Goal: Navigation & Orientation: Understand site structure

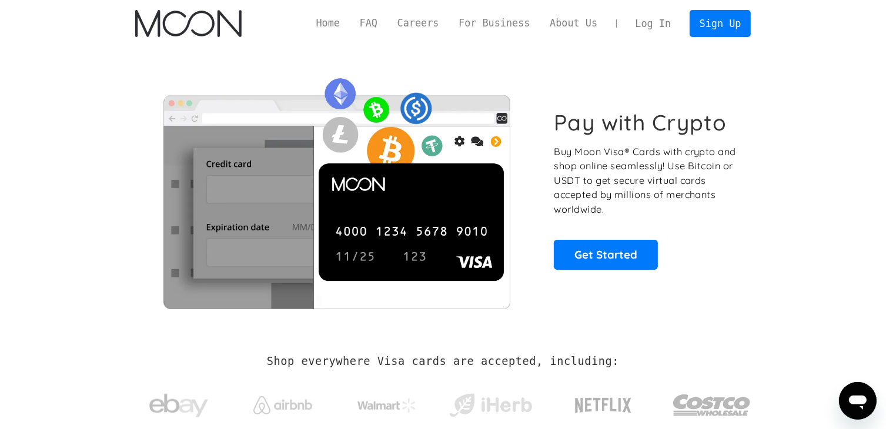
click at [350, 22] on link "Home" at bounding box center [328, 23] width 44 height 15
click at [584, 26] on link "About Us" at bounding box center [574, 23] width 68 height 15
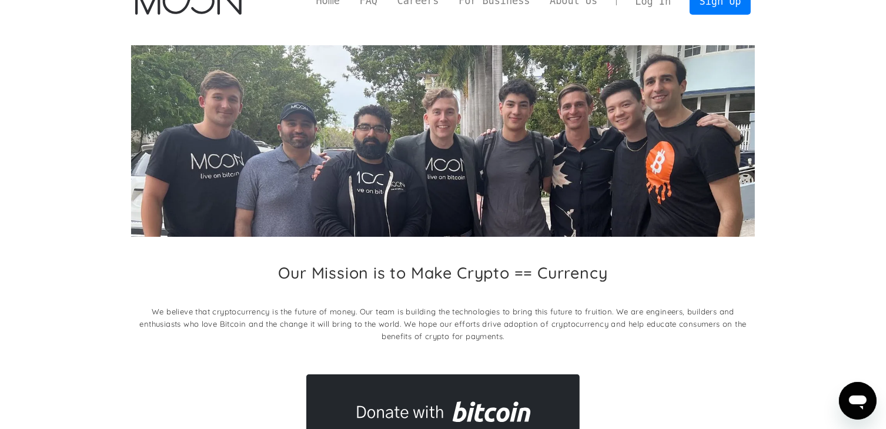
scroll to position [5, 0]
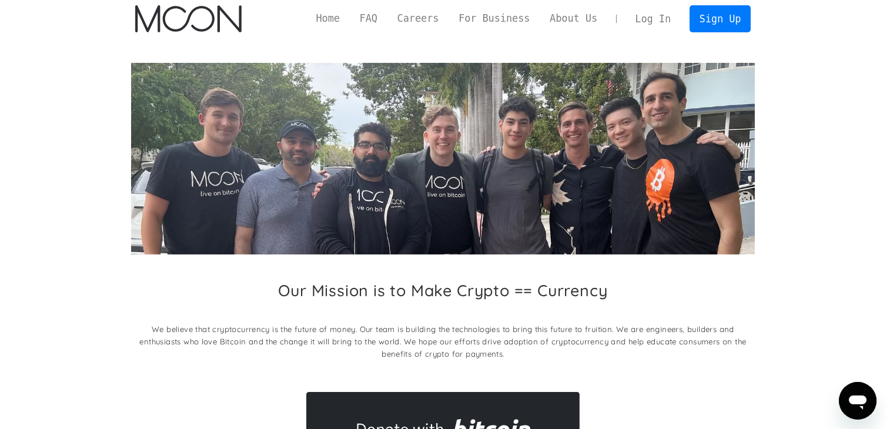
click at [577, 18] on link "About Us" at bounding box center [574, 18] width 68 height 15
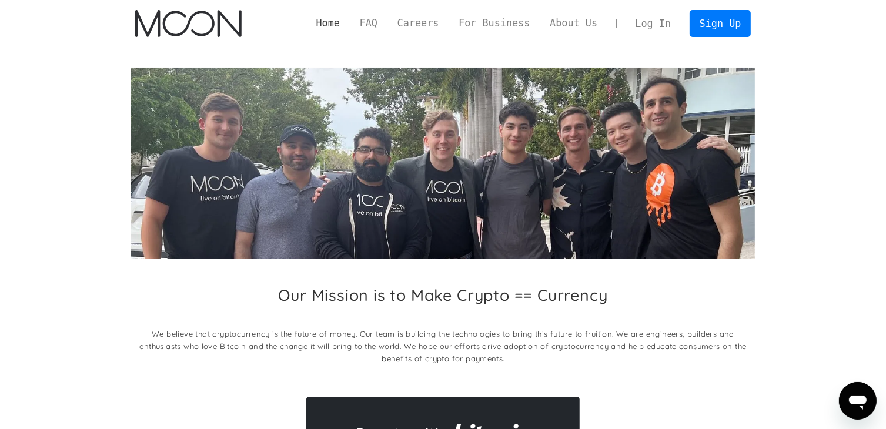
click at [349, 24] on link "Home" at bounding box center [328, 23] width 44 height 15
